Goal: Task Accomplishment & Management: Complete application form

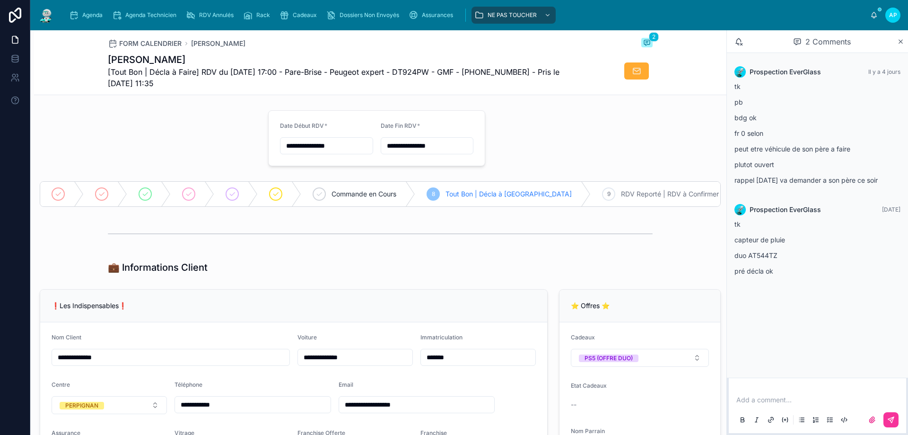
scroll to position [1136, 0]
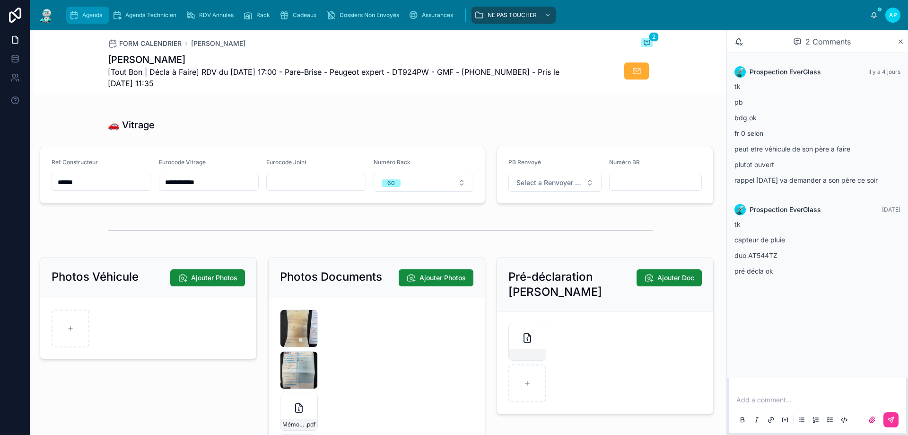
click at [78, 11] on icon "scrollable content" at bounding box center [73, 14] width 9 height 9
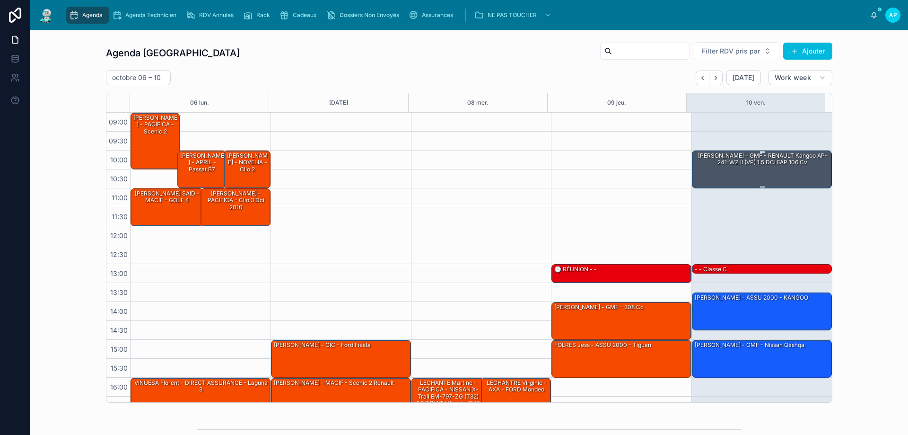
click at [740, 166] on div "[PERSON_NAME] - GMF - RENAULT Kangoo AP-241-WZ II (VP) 1.5 dCi FAP 106 cv" at bounding box center [762, 159] width 137 height 16
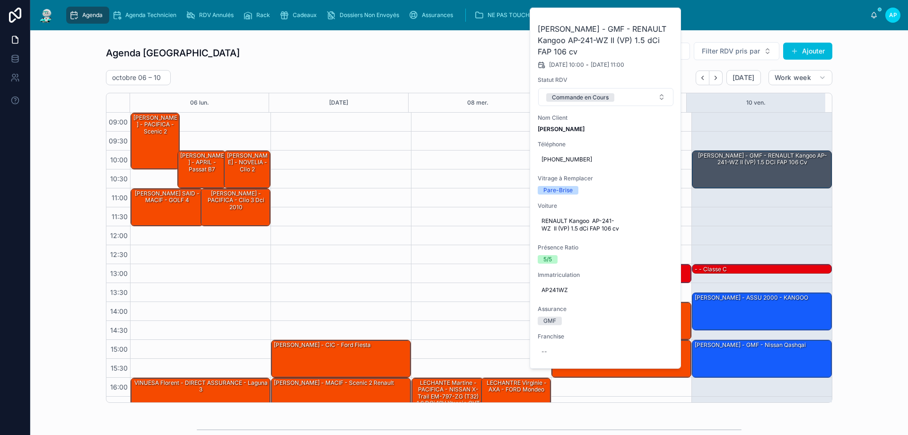
click at [0, 0] on icon at bounding box center [0, 0] width 0 height 0
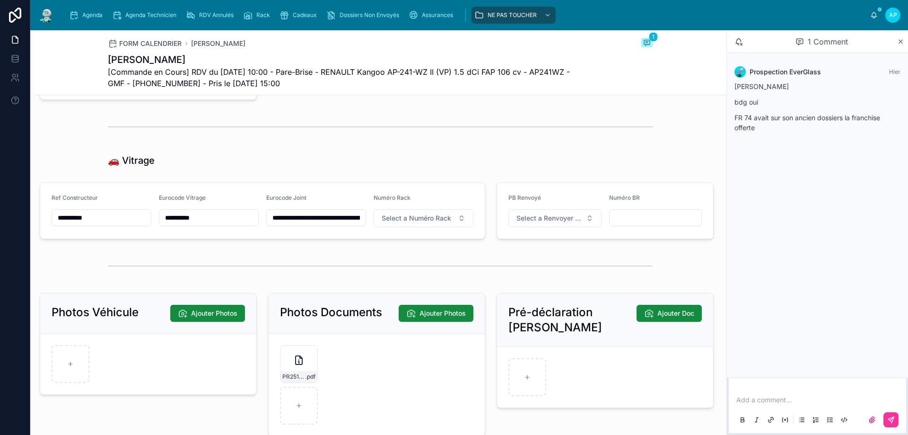
scroll to position [1136, 0]
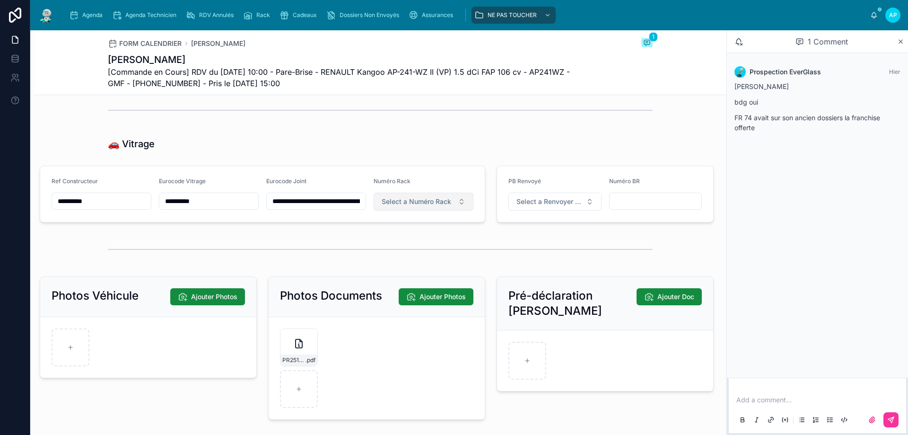
click at [454, 203] on button "Select a Numéro Rack" at bounding box center [424, 202] width 100 height 18
type input "**"
click at [438, 243] on div "59" at bounding box center [420, 245] width 132 height 13
click at [103, 16] on div "Agenda" at bounding box center [87, 15] width 37 height 15
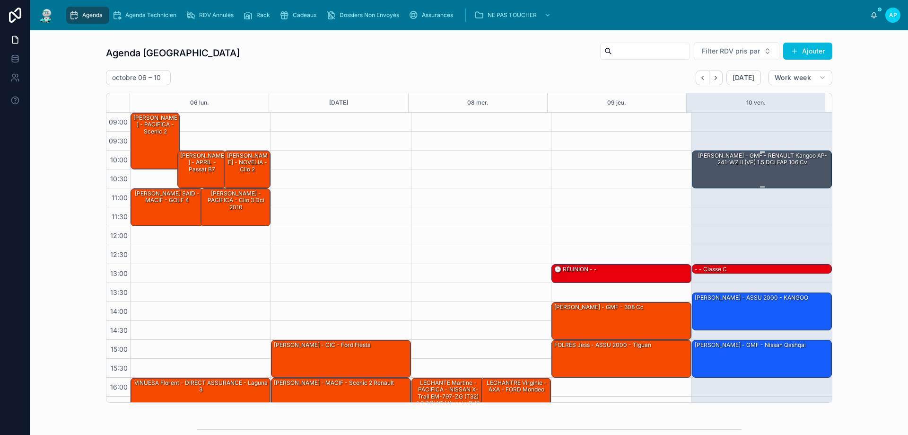
click at [712, 161] on div "[PERSON_NAME] - GMF - RENAULT Kangoo AP-241-WZ II (VP) 1.5 dCi FAP 106 cv" at bounding box center [762, 159] width 137 height 16
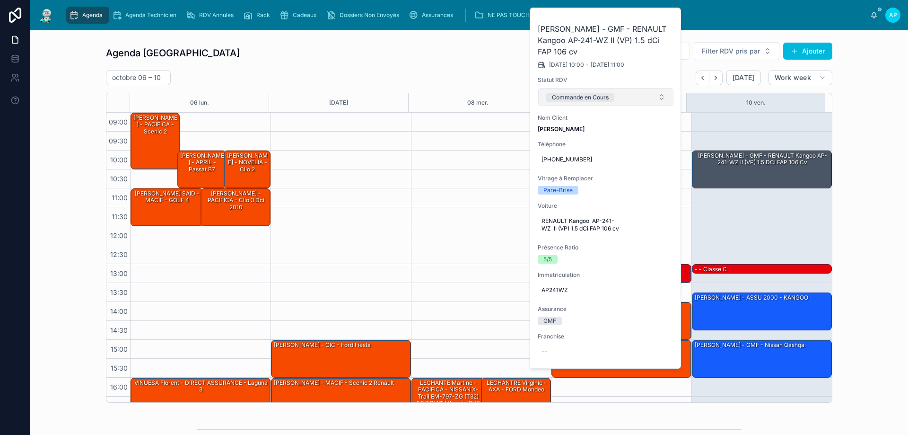
click at [595, 98] on div "Commande en Cours" at bounding box center [580, 97] width 57 height 9
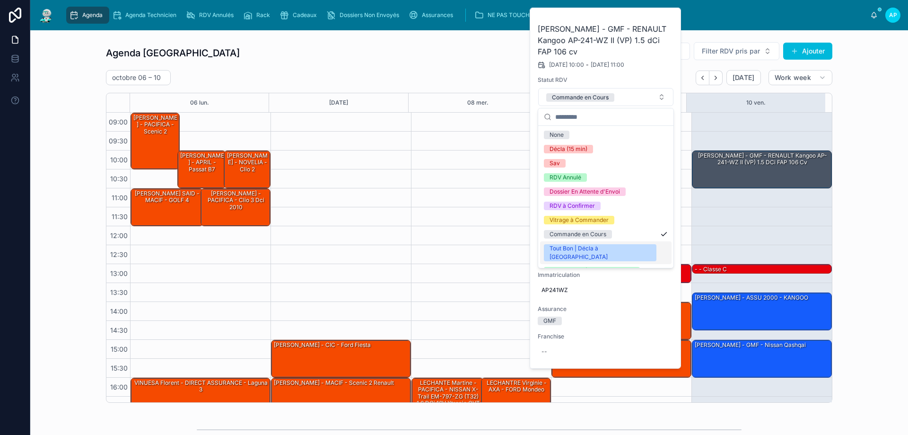
click at [591, 248] on div "Tout Bon | Décla à [GEOGRAPHIC_DATA]" at bounding box center [600, 252] width 101 height 17
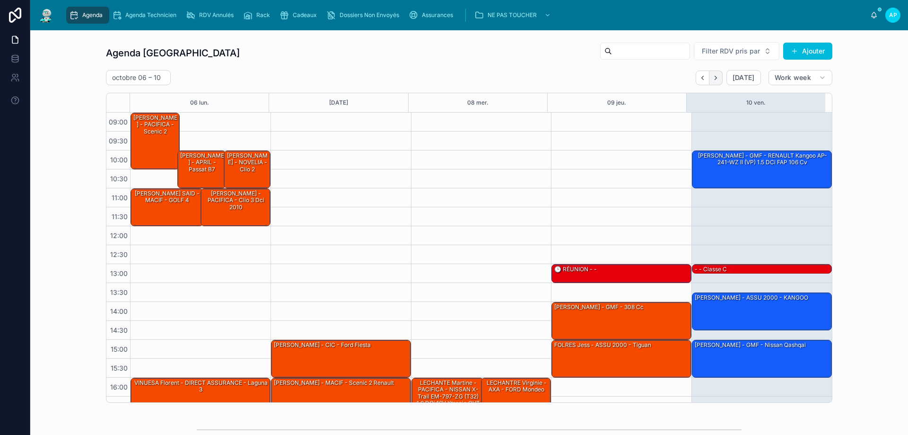
click at [720, 78] on button "Next" at bounding box center [716, 77] width 13 height 15
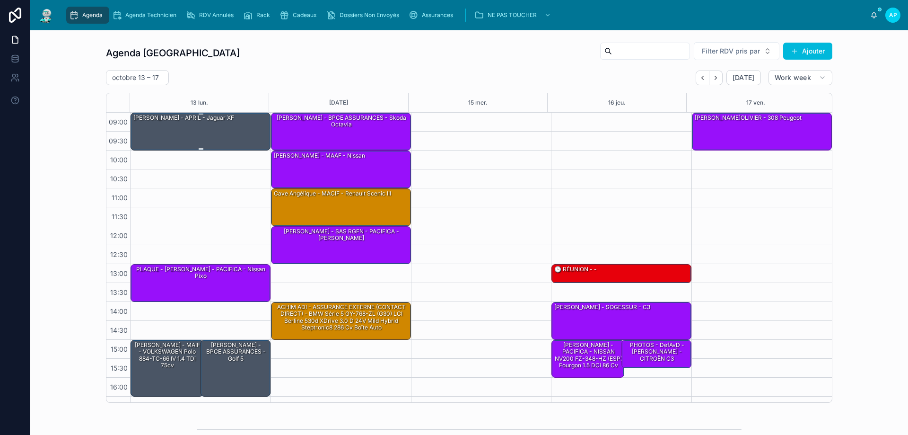
click at [236, 118] on div "[PERSON_NAME] - APRIL - Jaguar XF" at bounding box center [200, 131] width 137 height 36
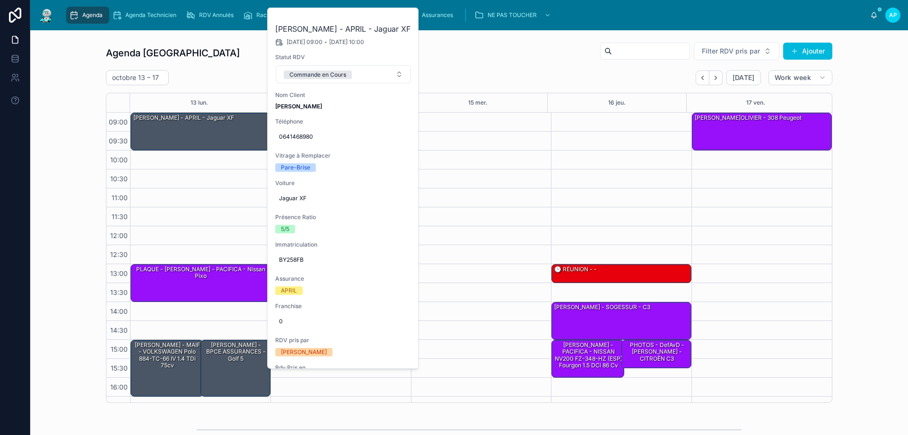
click at [0, 0] on icon at bounding box center [0, 0] width 0 height 0
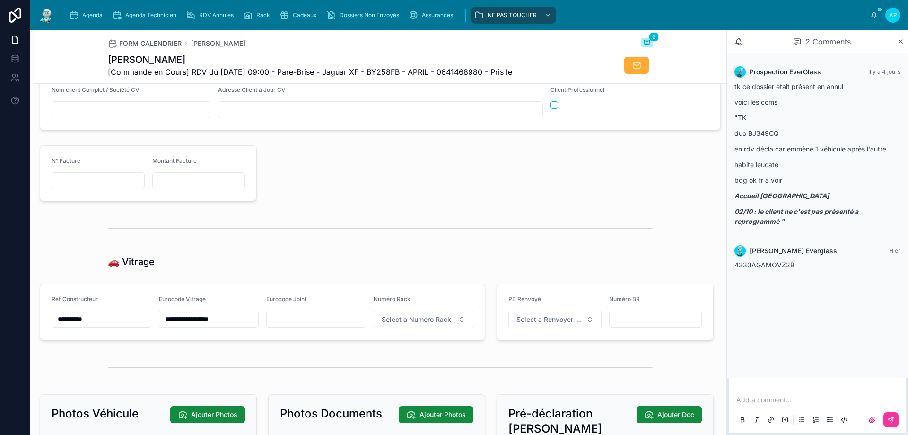
scroll to position [1088, 0]
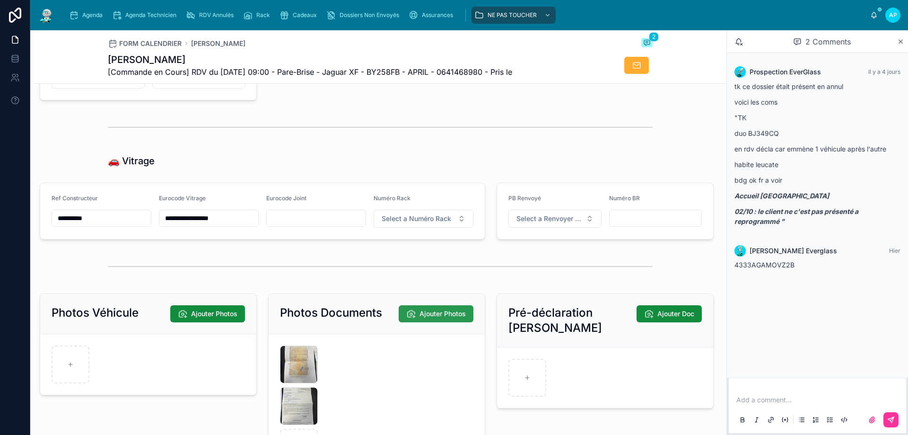
click at [420, 318] on span "Ajouter Photos" at bounding box center [443, 313] width 46 height 9
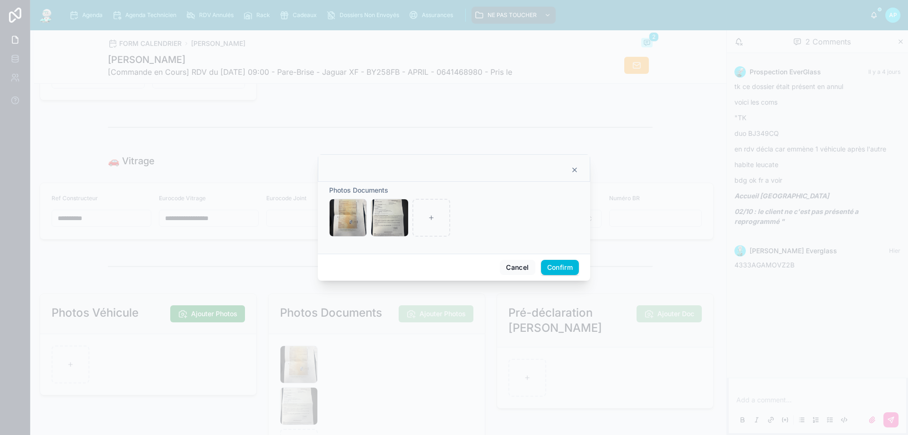
click at [573, 170] on icon at bounding box center [575, 170] width 8 height 8
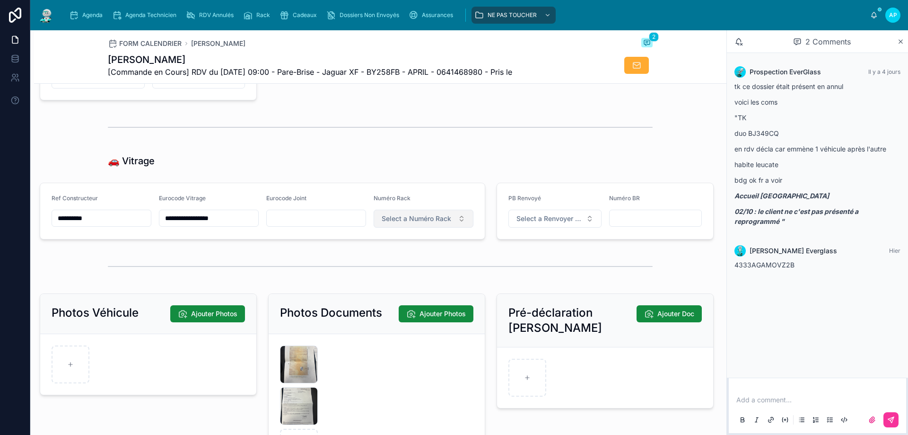
click at [405, 220] on button "Select a Numéro Rack" at bounding box center [424, 219] width 100 height 18
type input "**"
click at [407, 263] on div "60" at bounding box center [420, 262] width 132 height 13
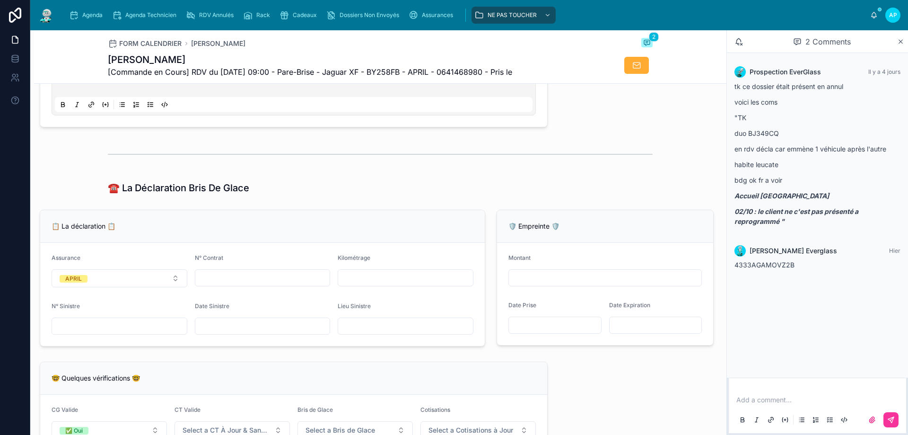
scroll to position [379, 0]
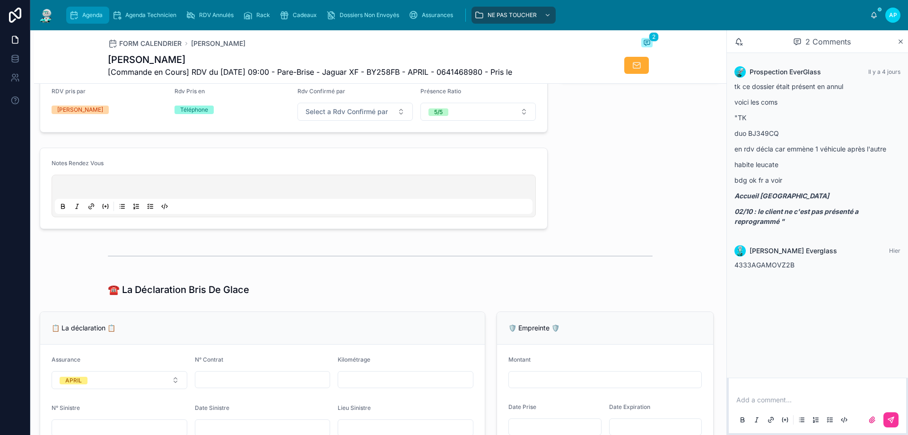
click at [82, 21] on div "Agenda" at bounding box center [87, 15] width 37 height 15
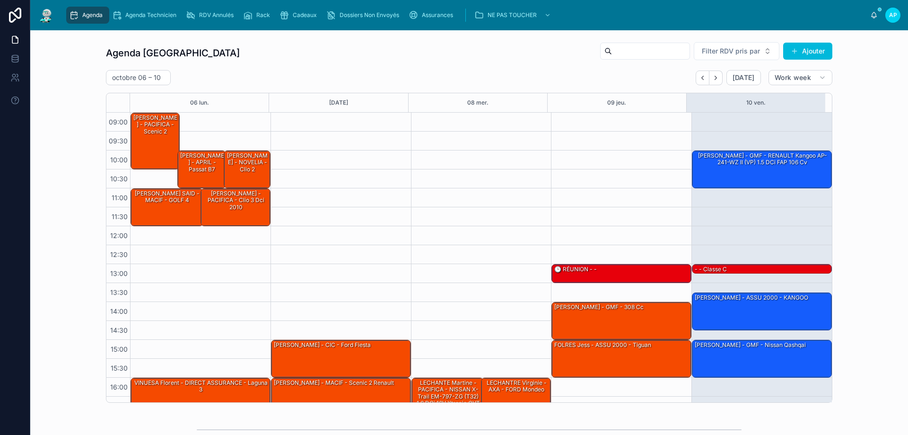
scroll to position [51, 0]
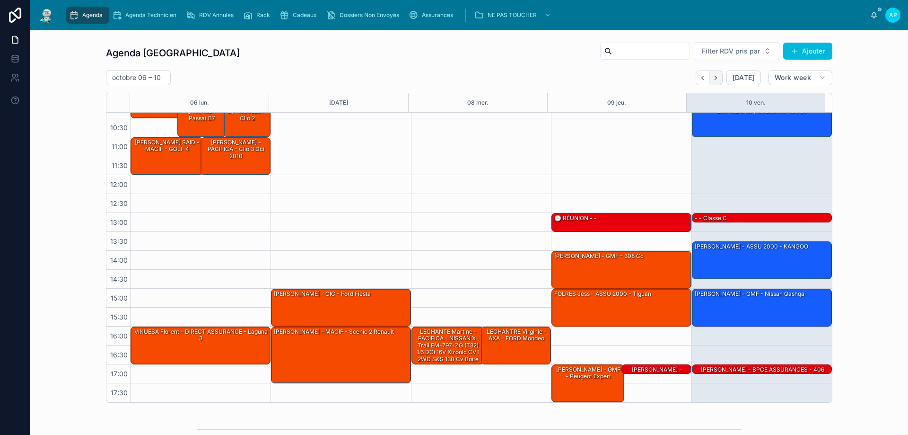
click at [715, 78] on icon "Next" at bounding box center [716, 78] width 2 height 4
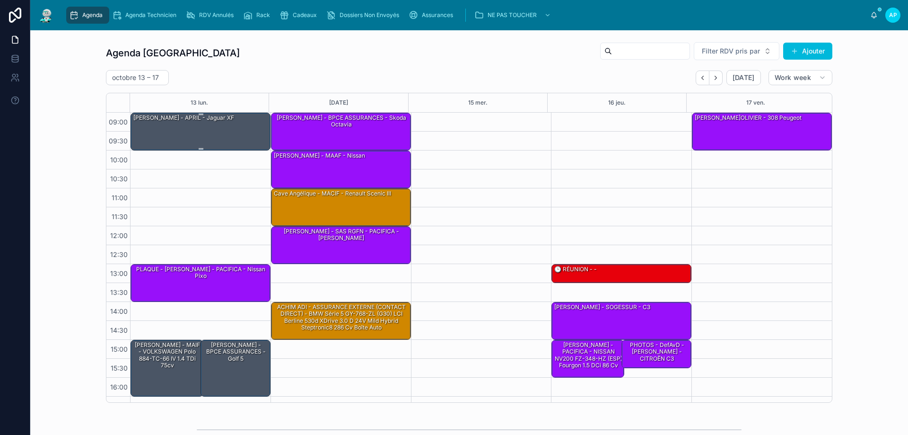
click at [212, 122] on div "[PERSON_NAME] - APRIL - Jaguar XF" at bounding box center [183, 118] width 103 height 9
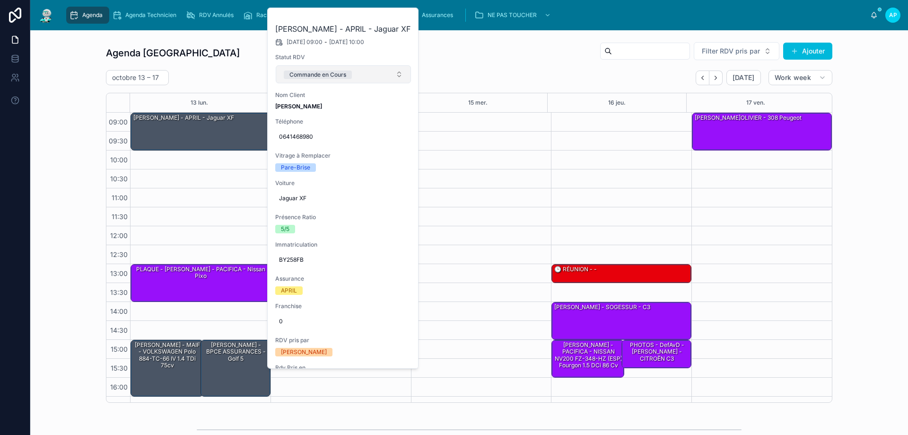
click at [336, 70] on span "Commande en Cours" at bounding box center [318, 74] width 68 height 9
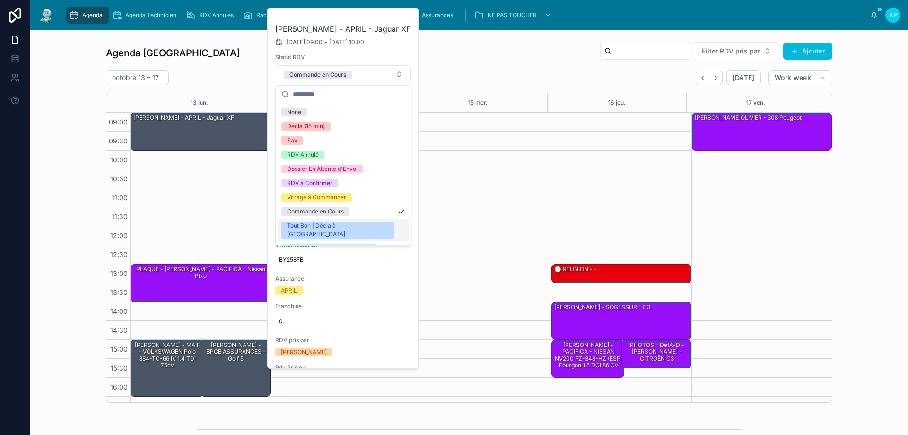
click at [310, 220] on div "Tout Bon | Décla à [GEOGRAPHIC_DATA]" at bounding box center [344, 230] width 132 height 23
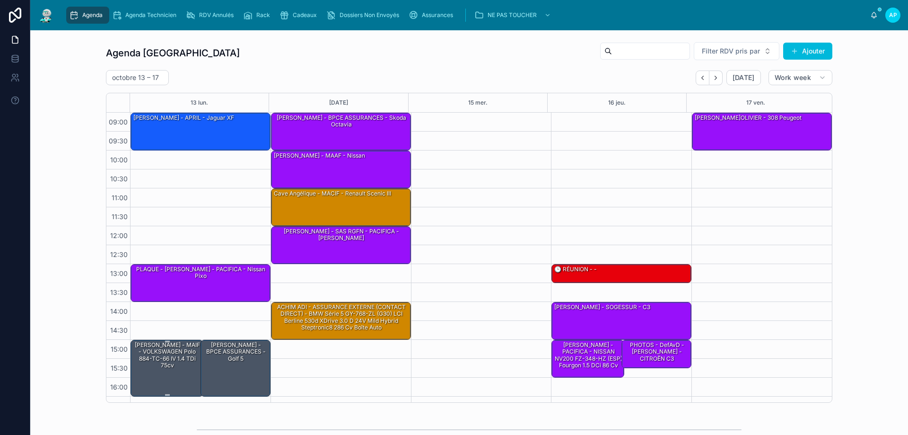
click at [173, 352] on div "[PERSON_NAME] - MAIF - VOLKSWAGEN Polo 884-TC-66 IV 1.4 TDi 75cv" at bounding box center [167, 355] width 70 height 29
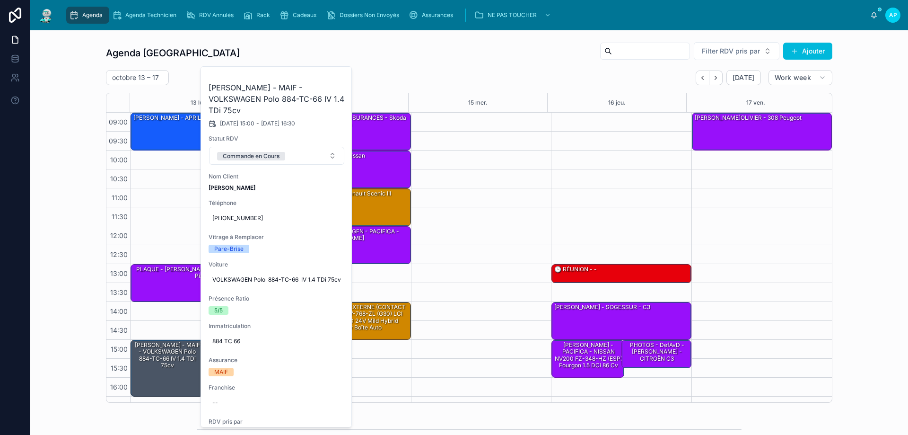
click at [0, 0] on icon at bounding box center [0, 0] width 0 height 0
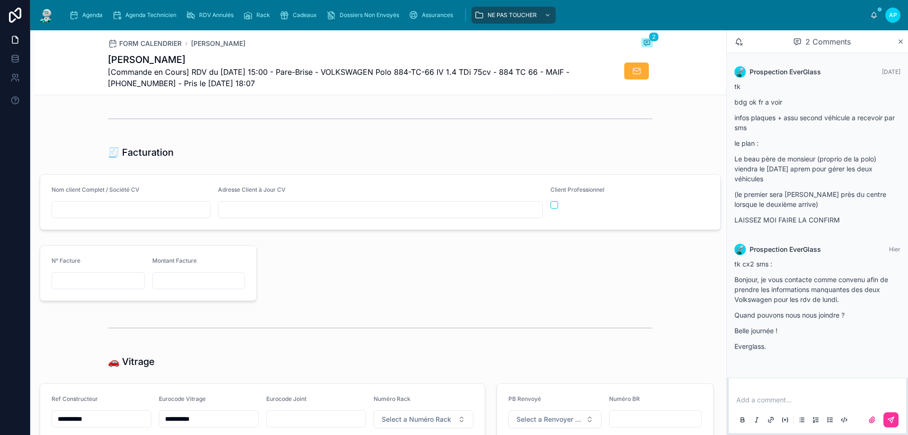
scroll to position [1041, 0]
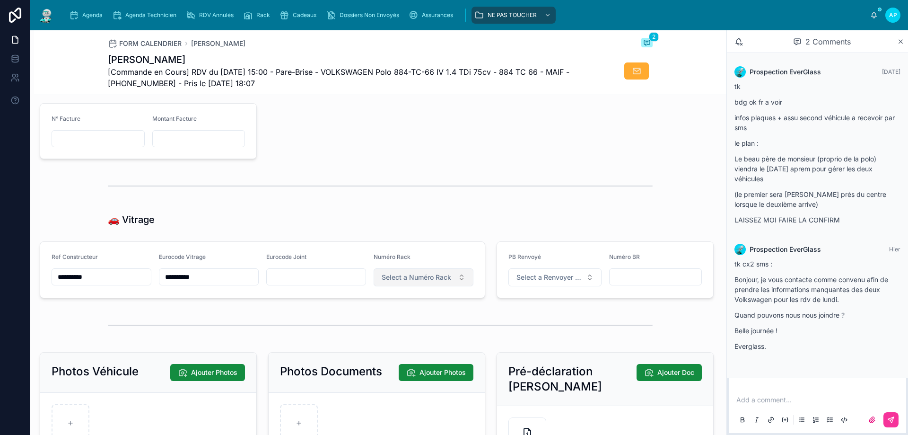
click at [421, 282] on span "Select a Numéro Rack" at bounding box center [417, 277] width 70 height 9
type input "**"
click at [422, 321] on div "61" at bounding box center [420, 321] width 132 height 13
click at [97, 15] on span "Agenda" at bounding box center [92, 15] width 20 height 8
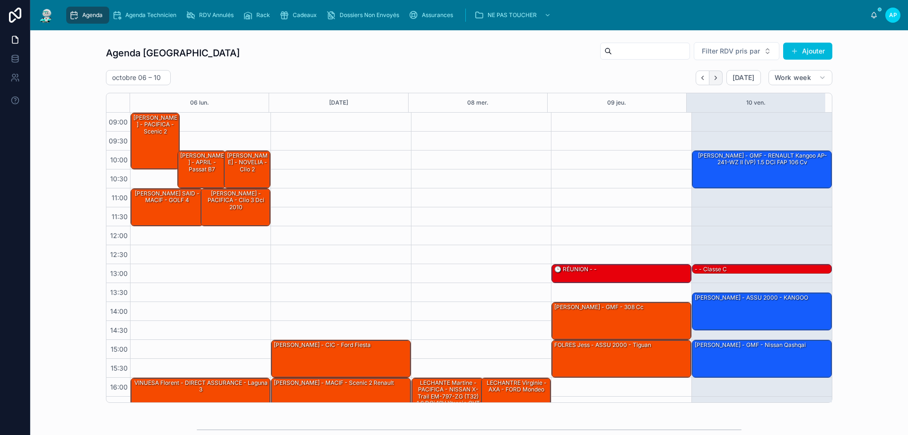
click at [720, 79] on button "Next" at bounding box center [716, 77] width 13 height 15
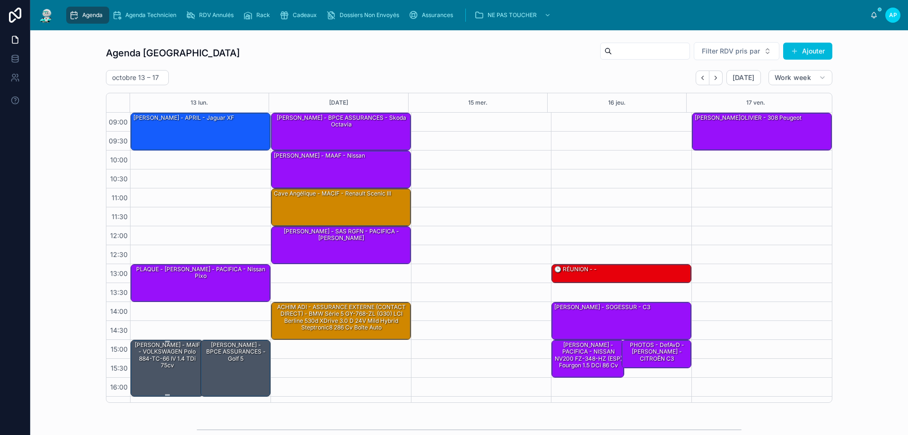
click at [183, 353] on div "[PERSON_NAME] - MAIF - VOLKSWAGEN Polo 884-TC-66 IV 1.4 TDi 75cv" at bounding box center [167, 355] width 70 height 29
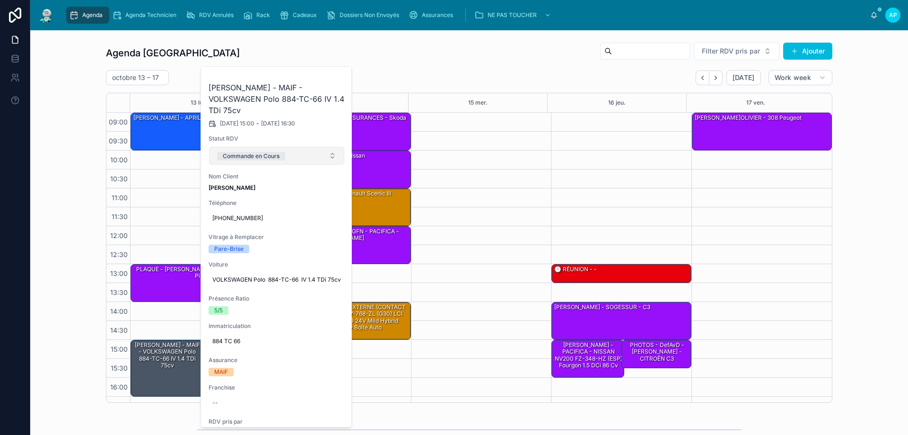
click at [262, 152] on div "Commande en Cours" at bounding box center [251, 156] width 57 height 9
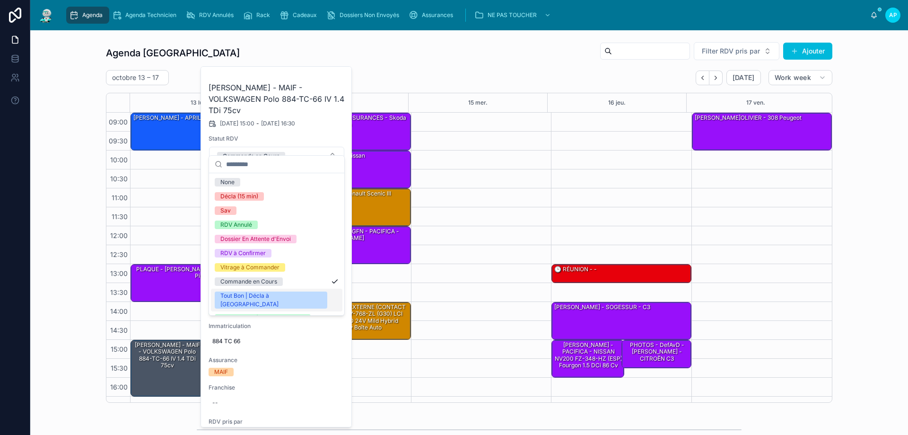
click at [264, 292] on div "Tout Bon | Décla à [GEOGRAPHIC_DATA]" at bounding box center [270, 299] width 101 height 17
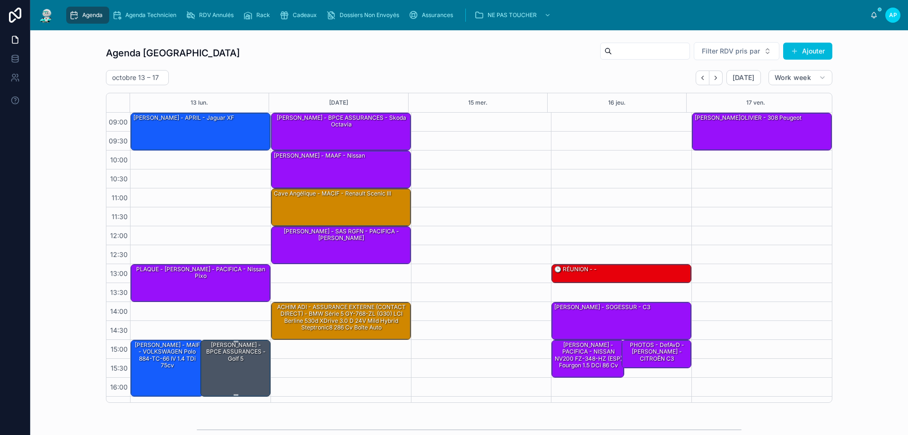
click at [240, 353] on div "[PERSON_NAME] - BPCE ASSURANCES - Golf 5" at bounding box center [236, 352] width 67 height 22
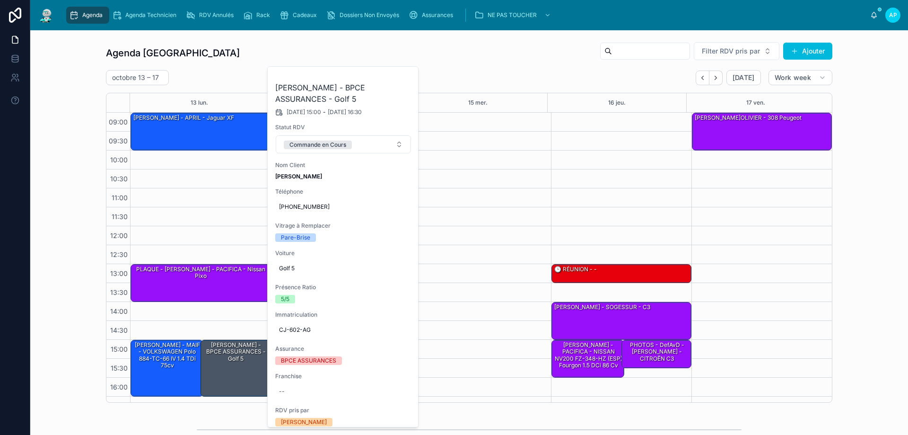
click at [0, 0] on icon at bounding box center [0, 0] width 0 height 0
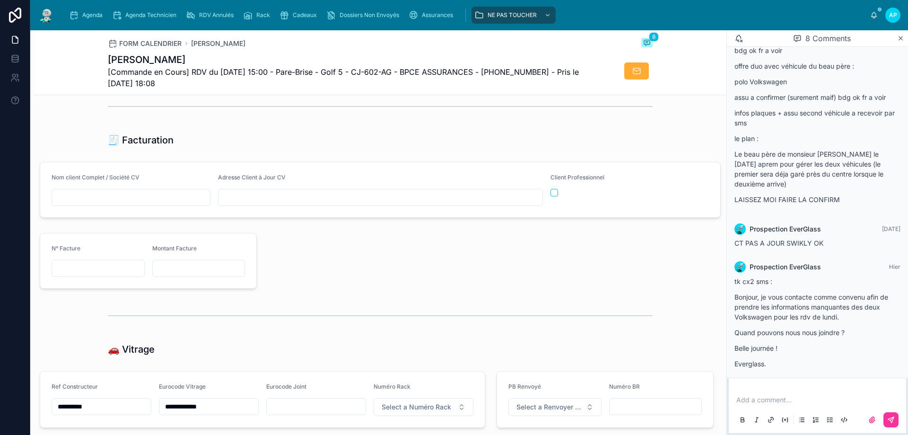
scroll to position [994, 0]
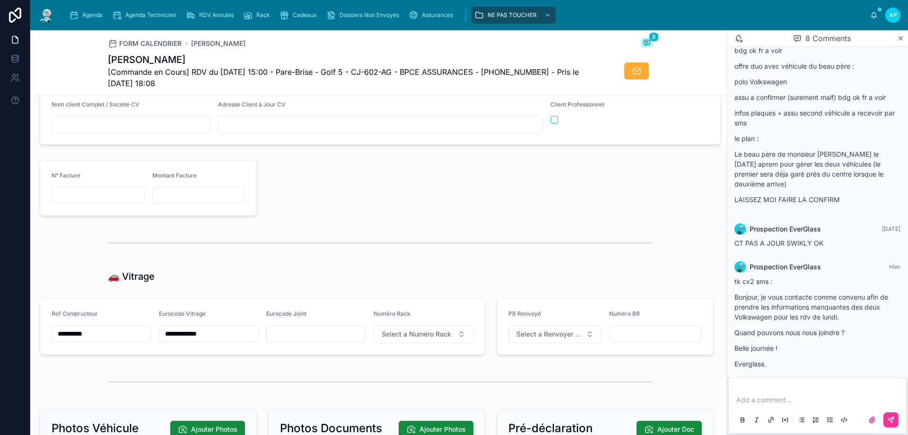
drag, startPoint x: 208, startPoint y: 339, endPoint x: 146, endPoint y: 341, distance: 62.0
click at [143, 341] on form "**********" at bounding box center [262, 327] width 445 height 56
drag, startPoint x: 197, startPoint y: 344, endPoint x: 167, endPoint y: 358, distance: 33.5
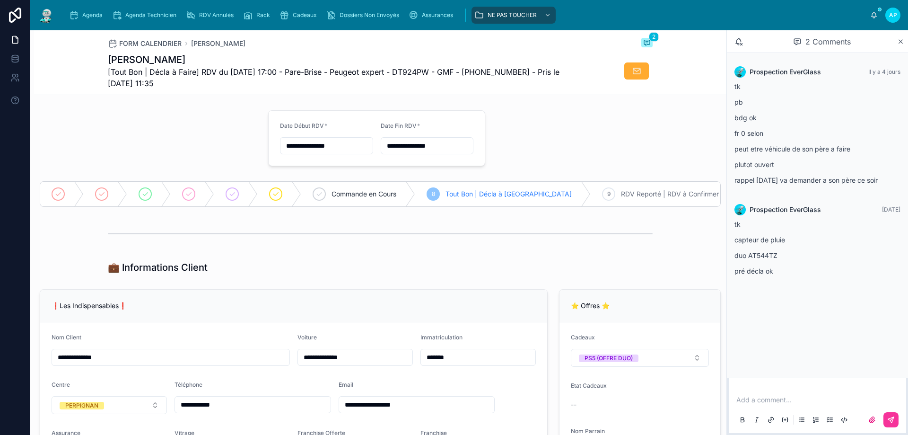
type input "*********"
type input "**********"
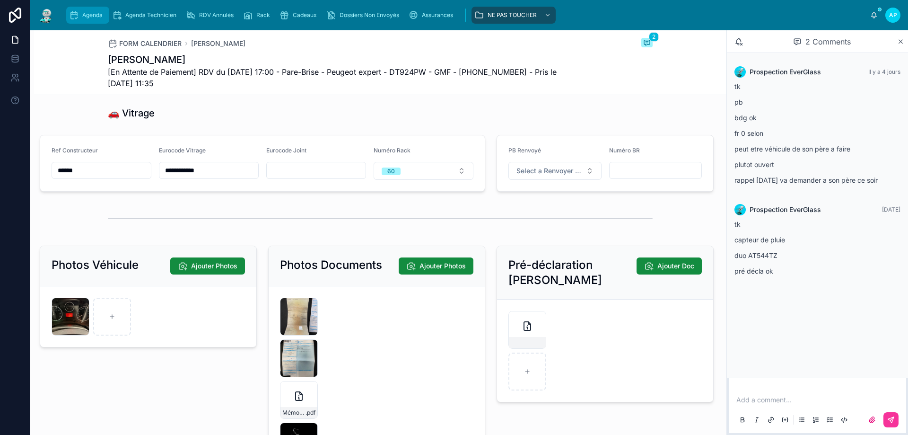
click at [96, 13] on span "Agenda" at bounding box center [92, 15] width 20 height 8
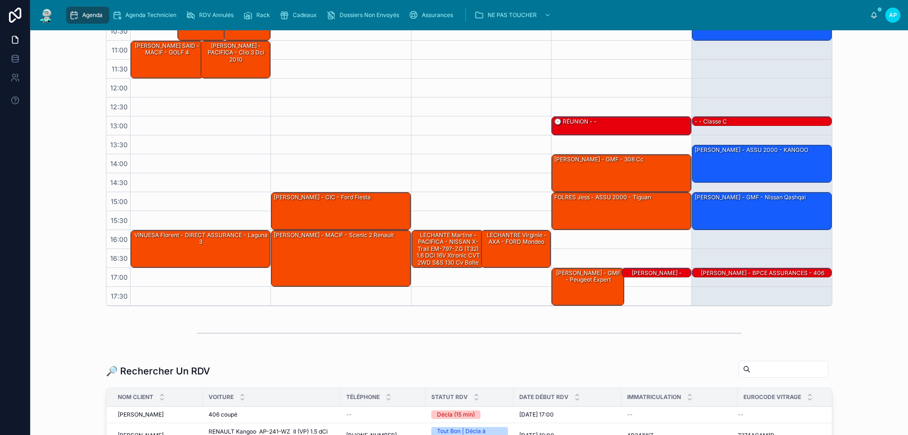
scroll to position [142, 0]
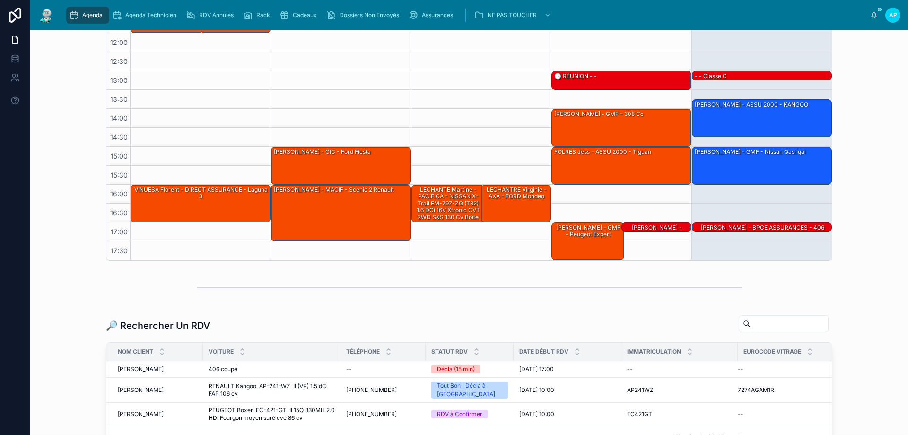
click at [753, 323] on input "text" at bounding box center [790, 323] width 78 height 13
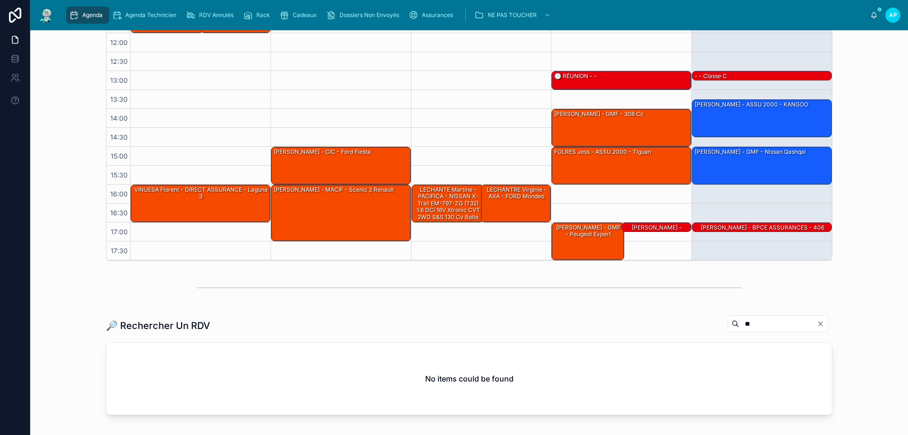
type input "*"
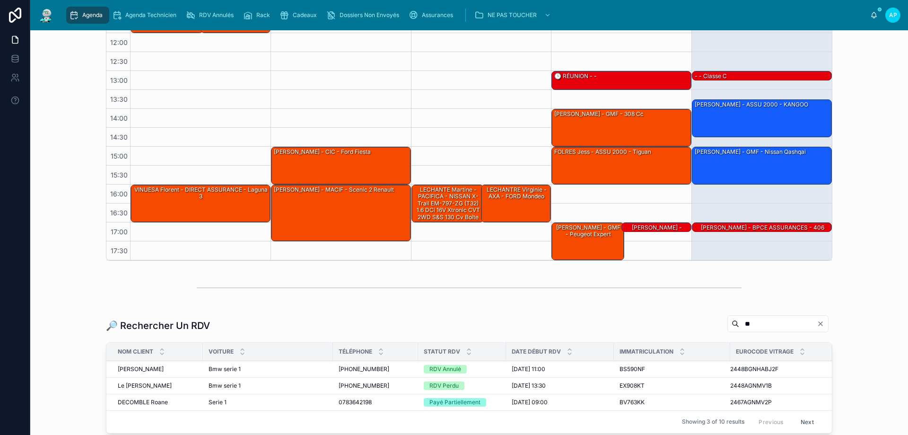
type input "*"
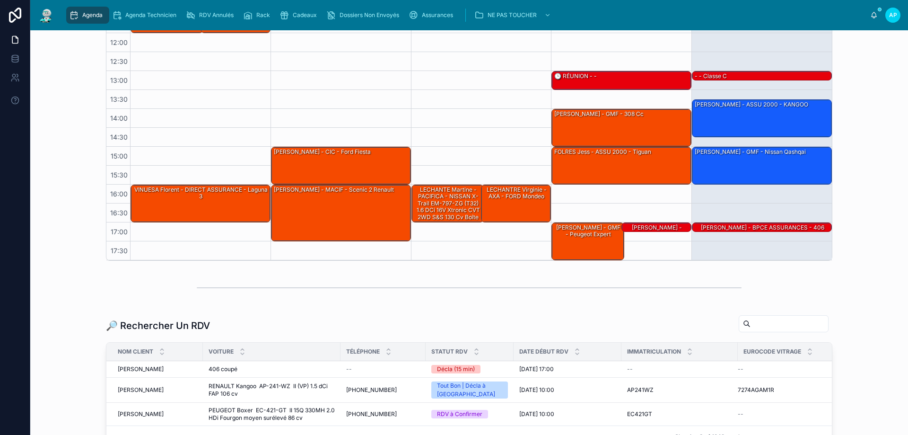
click at [79, 14] on div "Agenda" at bounding box center [87, 15] width 37 height 15
